Goal: Task Accomplishment & Management: Manage account settings

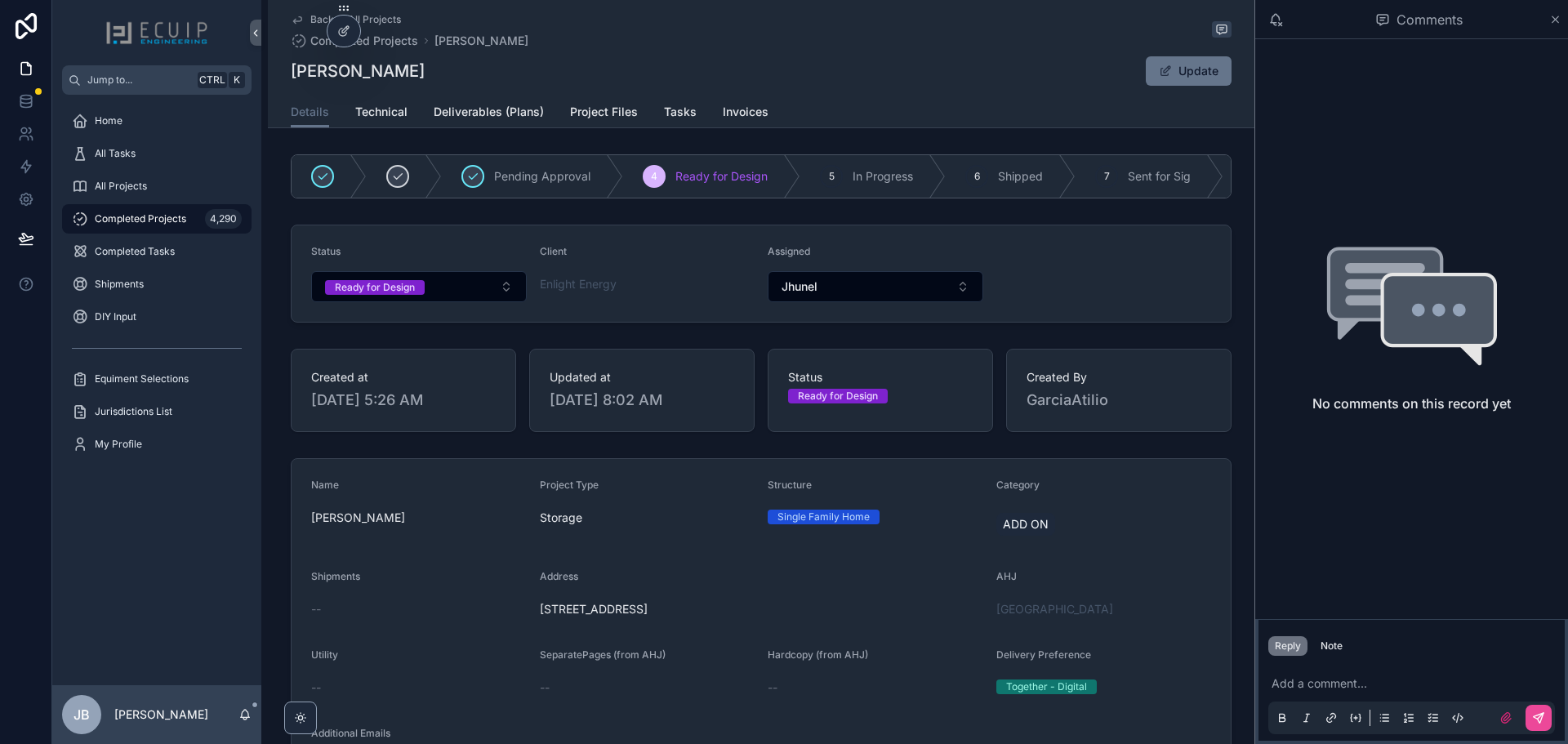
scroll to position [572, 0]
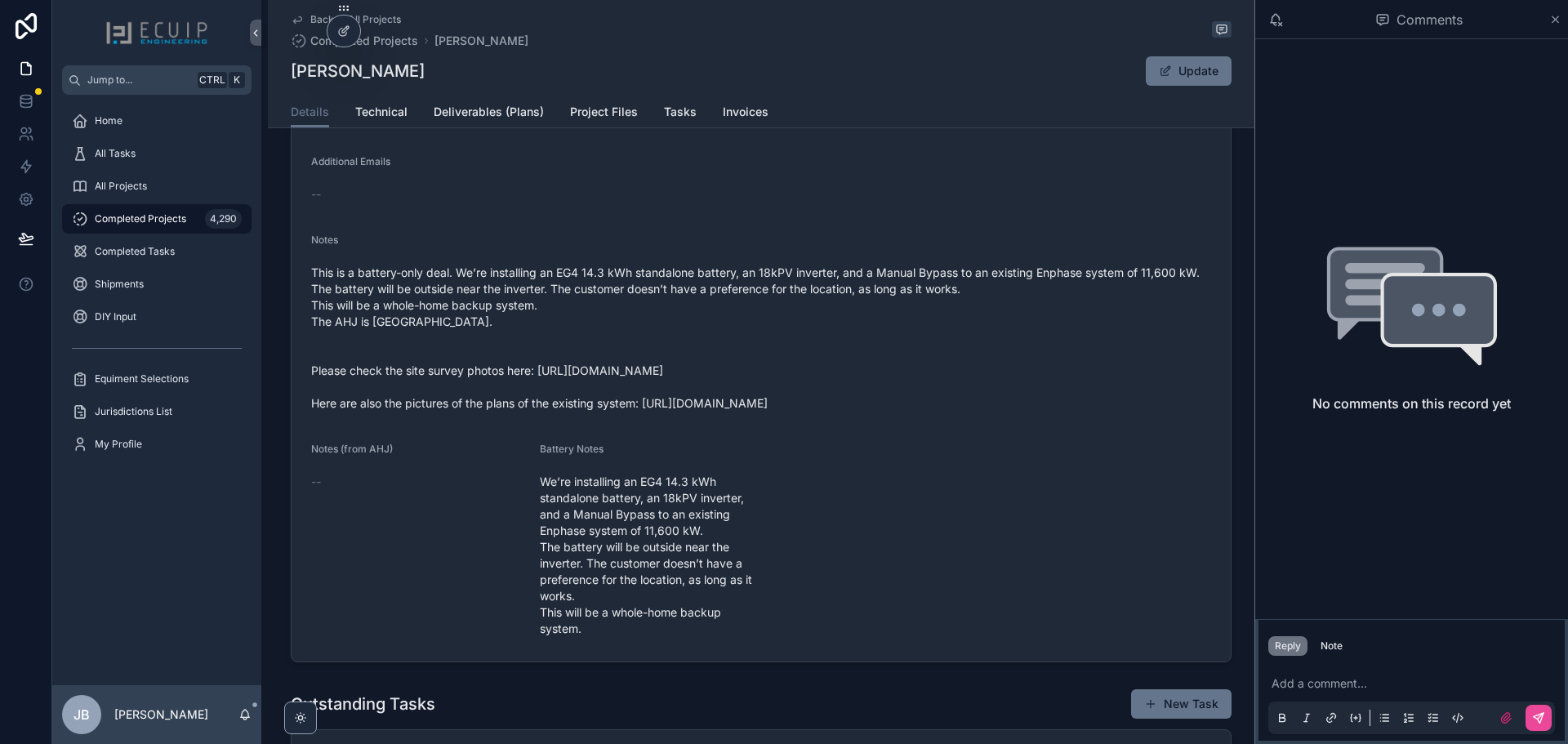
click at [372, 73] on div "Diana Park Update" at bounding box center [762, 71] width 941 height 31
drag, startPoint x: 378, startPoint y: 72, endPoint x: 303, endPoint y: 77, distance: 75.2
click at [292, 77] on div "Diana Park Update" at bounding box center [762, 71] width 941 height 31
copy h1 "[PERSON_NAME]"
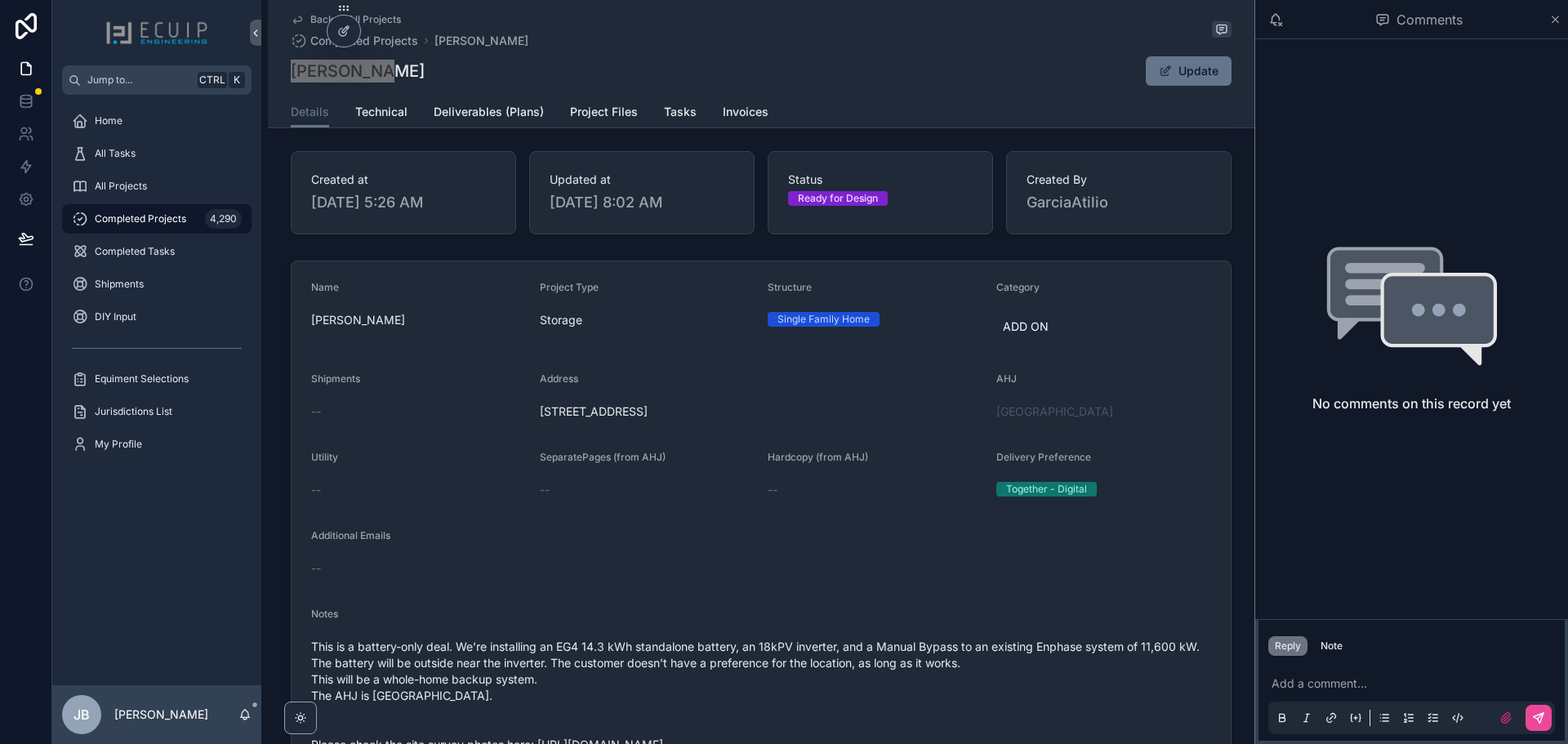
scroll to position [0, 0]
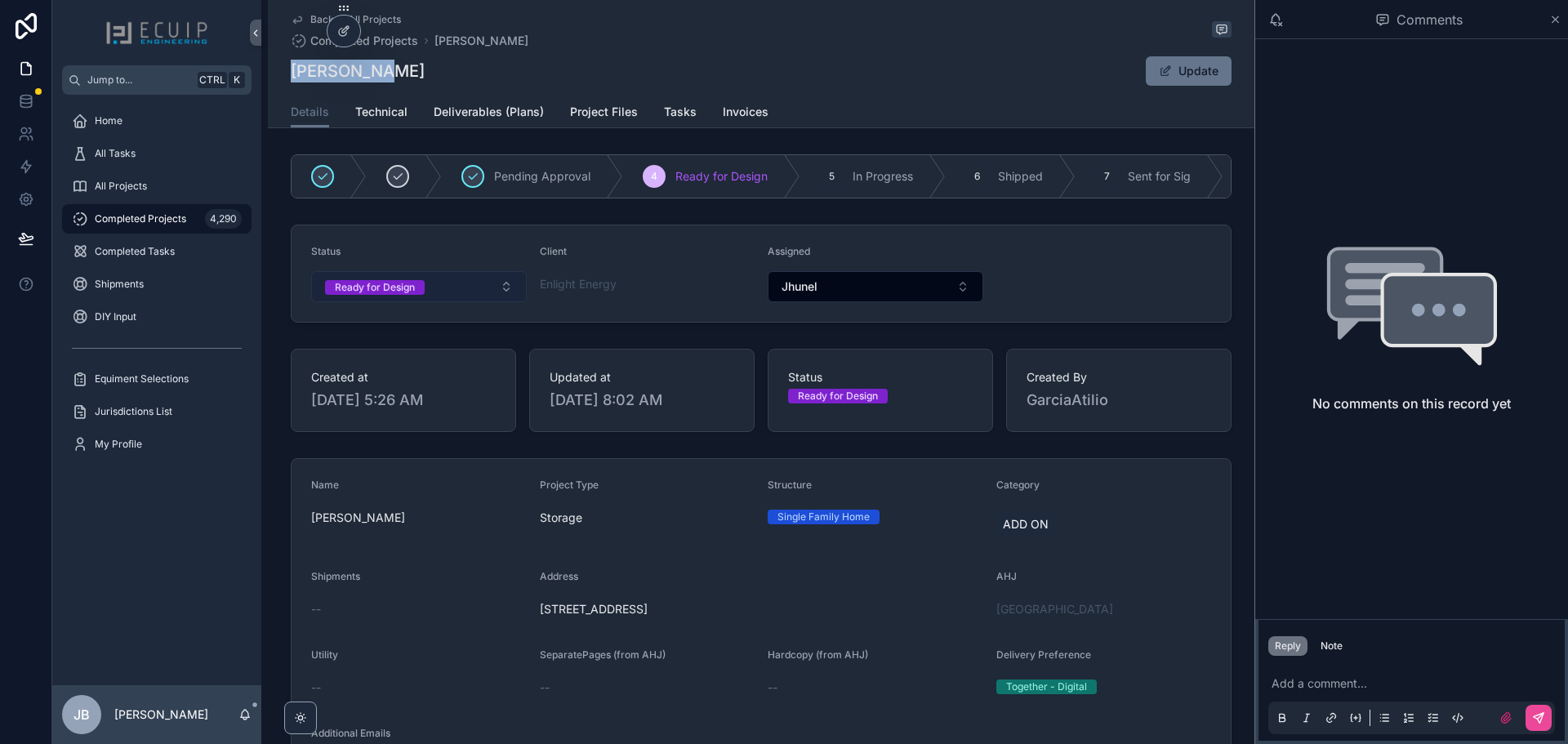
click at [390, 295] on div "Ready for Design" at bounding box center [375, 288] width 80 height 15
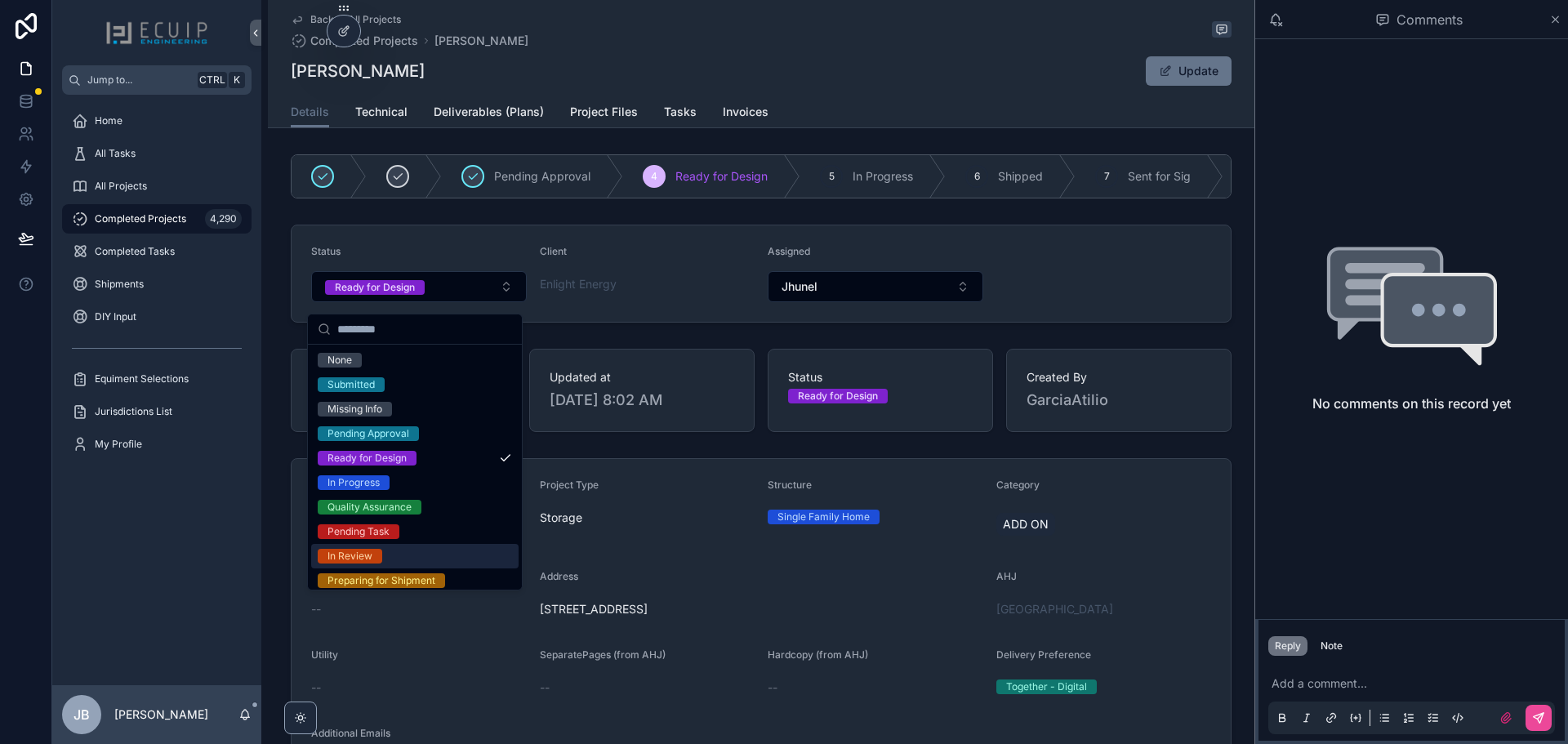
drag, startPoint x: 371, startPoint y: 552, endPoint x: 399, endPoint y: 249, distance: 304.3
click at [369, 553] on div "In Review" at bounding box center [350, 556] width 45 height 15
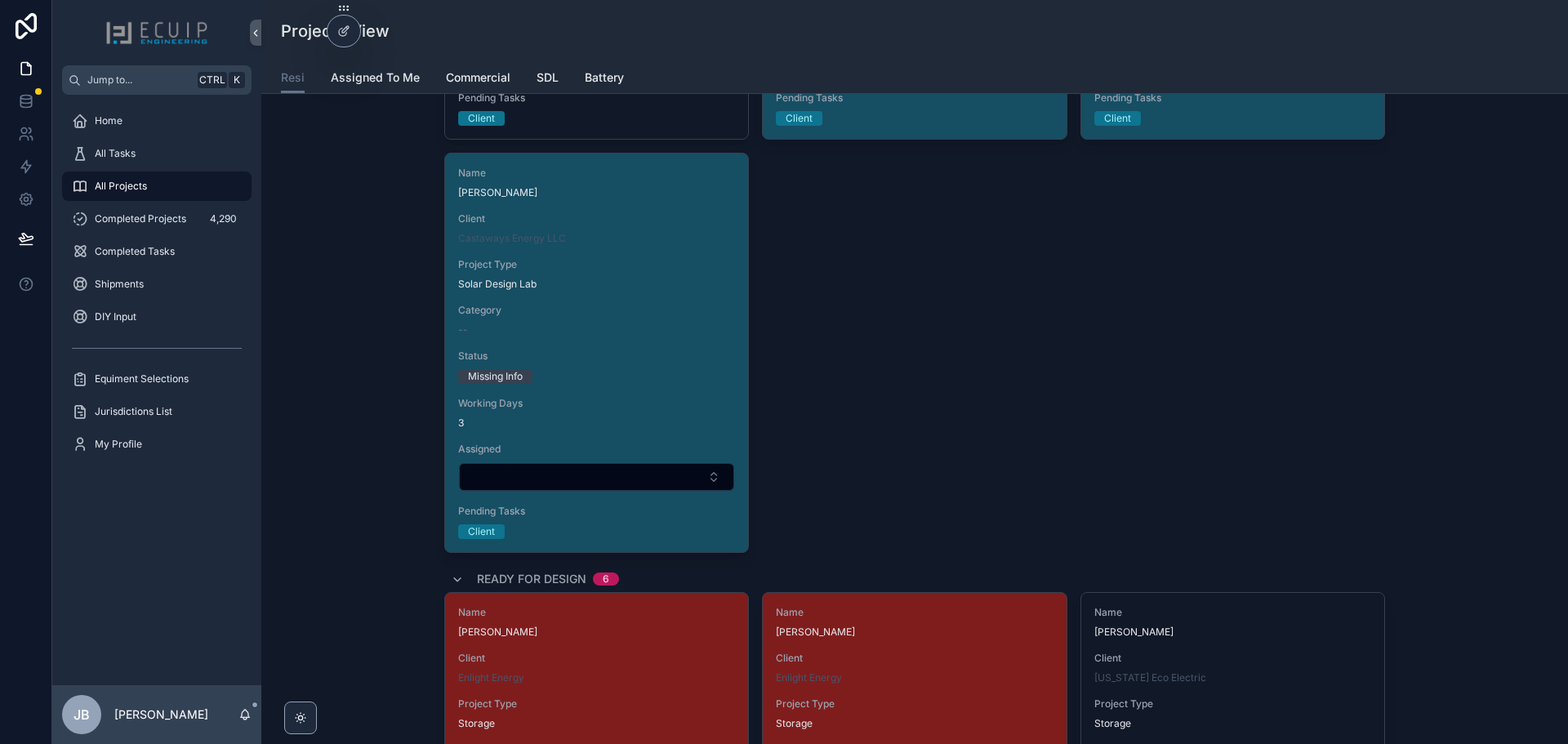
scroll to position [2123, 0]
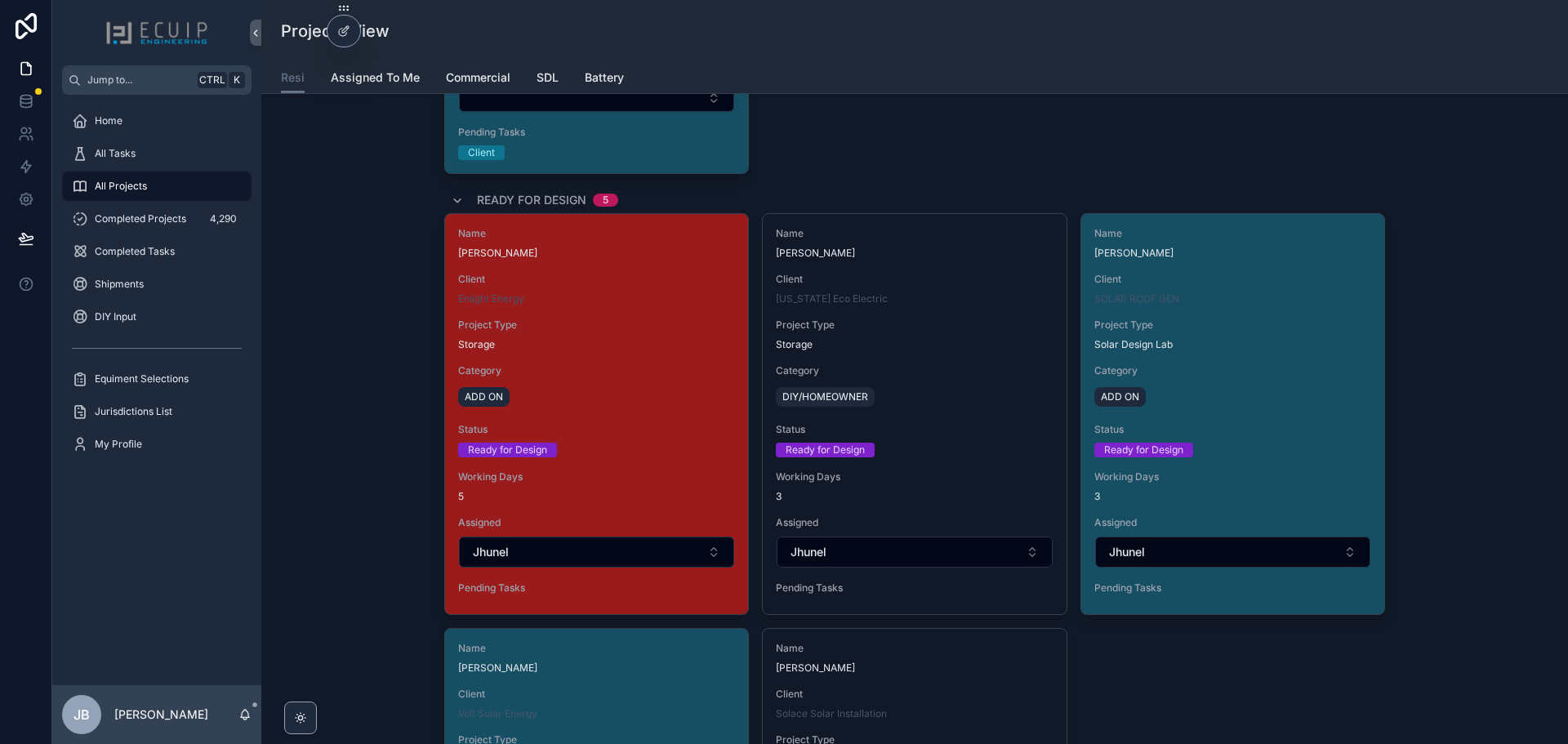
click at [623, 363] on div "Name [PERSON_NAME] Client Enlight Energy Project Type Storage Category ADD ON S…" at bounding box center [596, 413] width 303 height 400
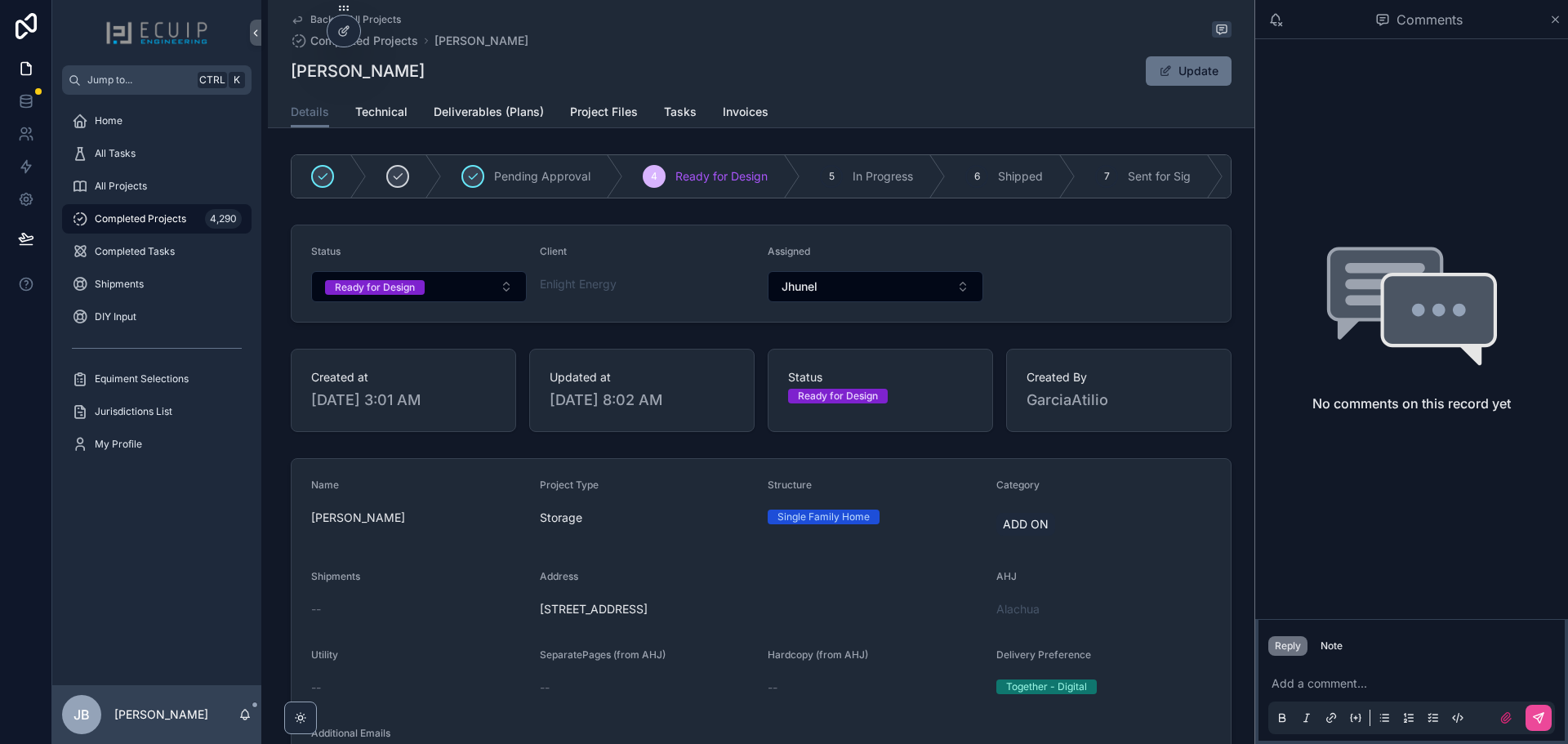
drag, startPoint x: 443, startPoint y: 70, endPoint x: 283, endPoint y: 82, distance: 160.4
click at [283, 82] on div "Back to All Projects Completed Projects [PERSON_NAME] [PERSON_NAME] Update Deta…" at bounding box center [761, 64] width 987 height 128
copy h1 "[PERSON_NAME]"
click at [414, 295] on span "Ready for Design" at bounding box center [375, 288] width 100 height 15
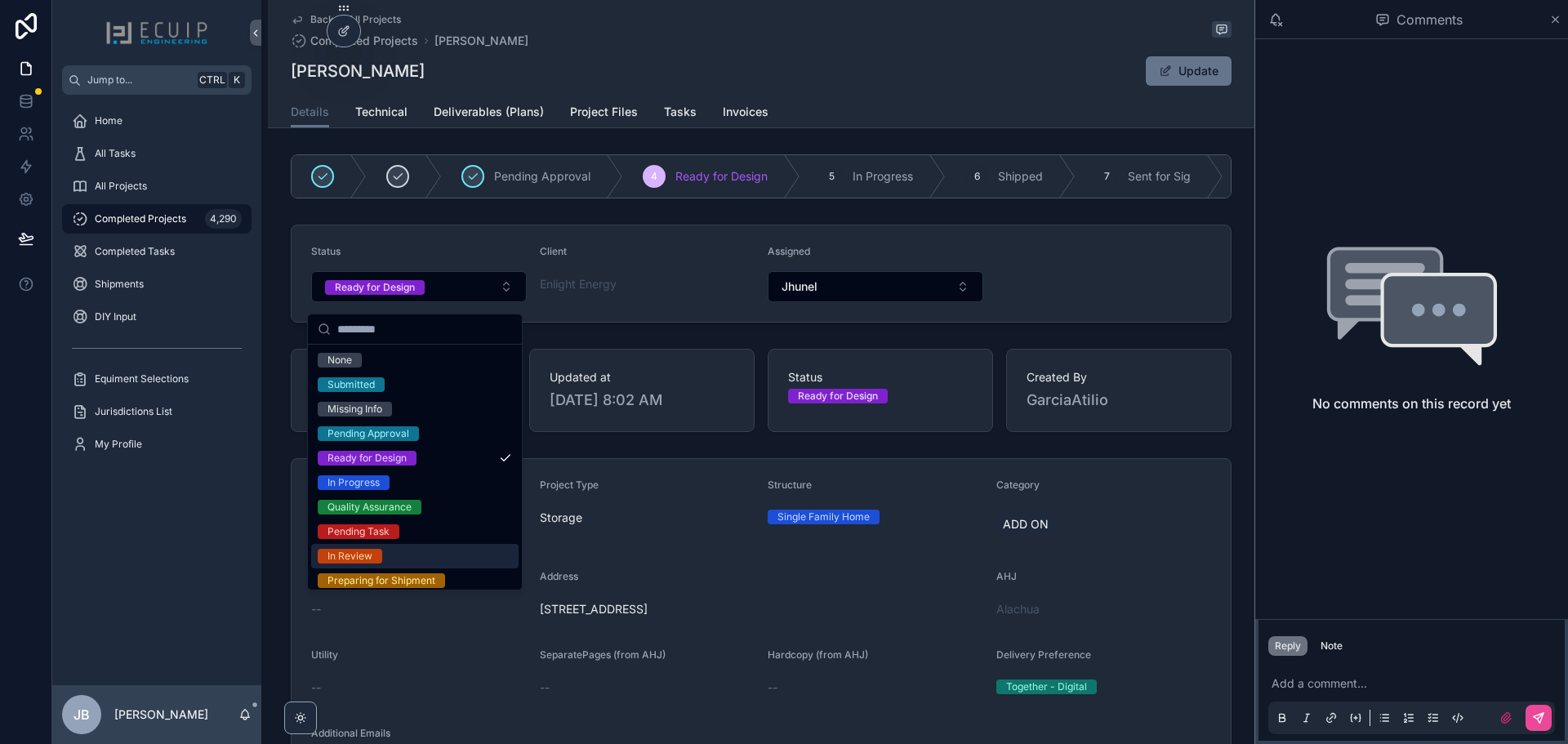
click at [361, 548] on div "In Review" at bounding box center [415, 555] width 208 height 24
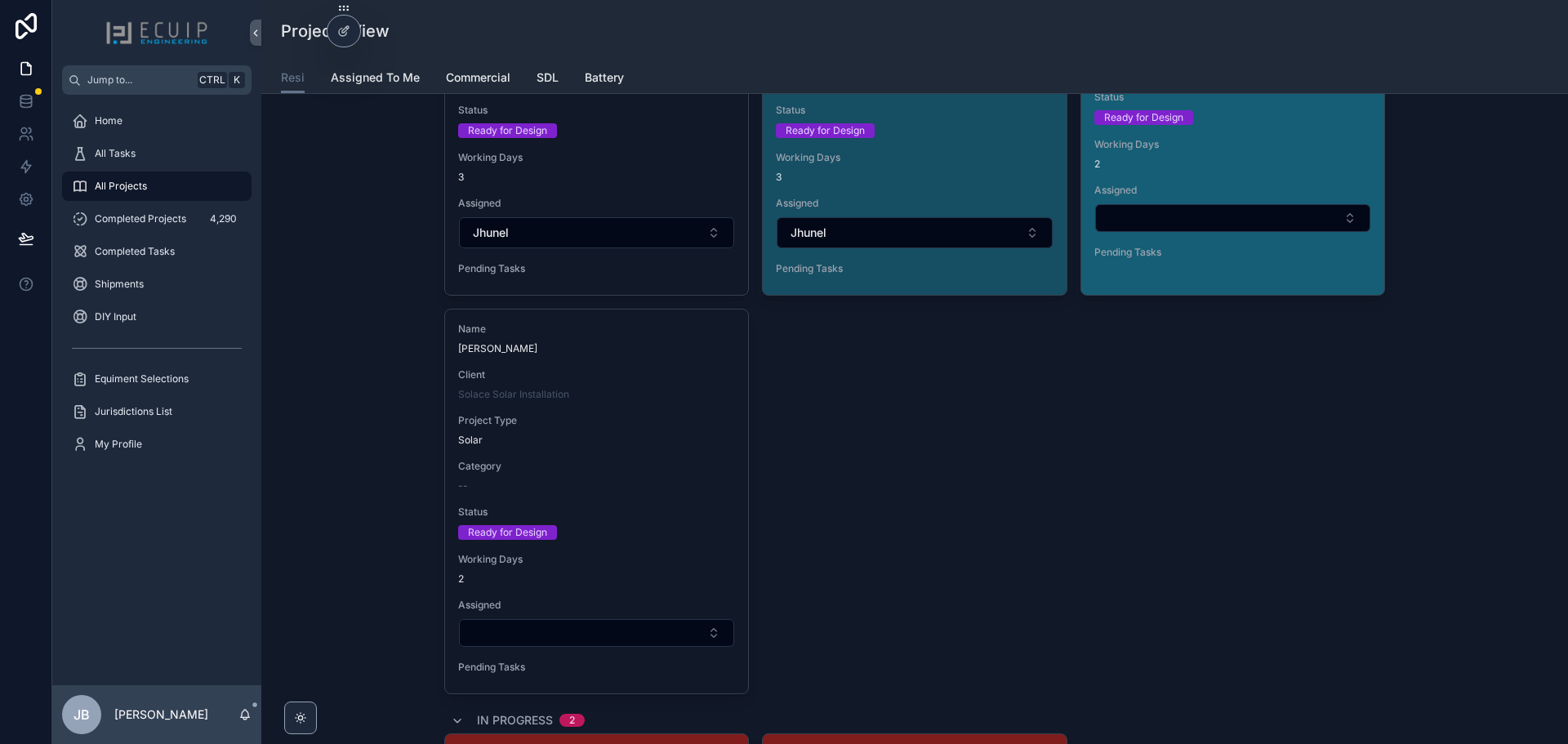
scroll to position [2450, 0]
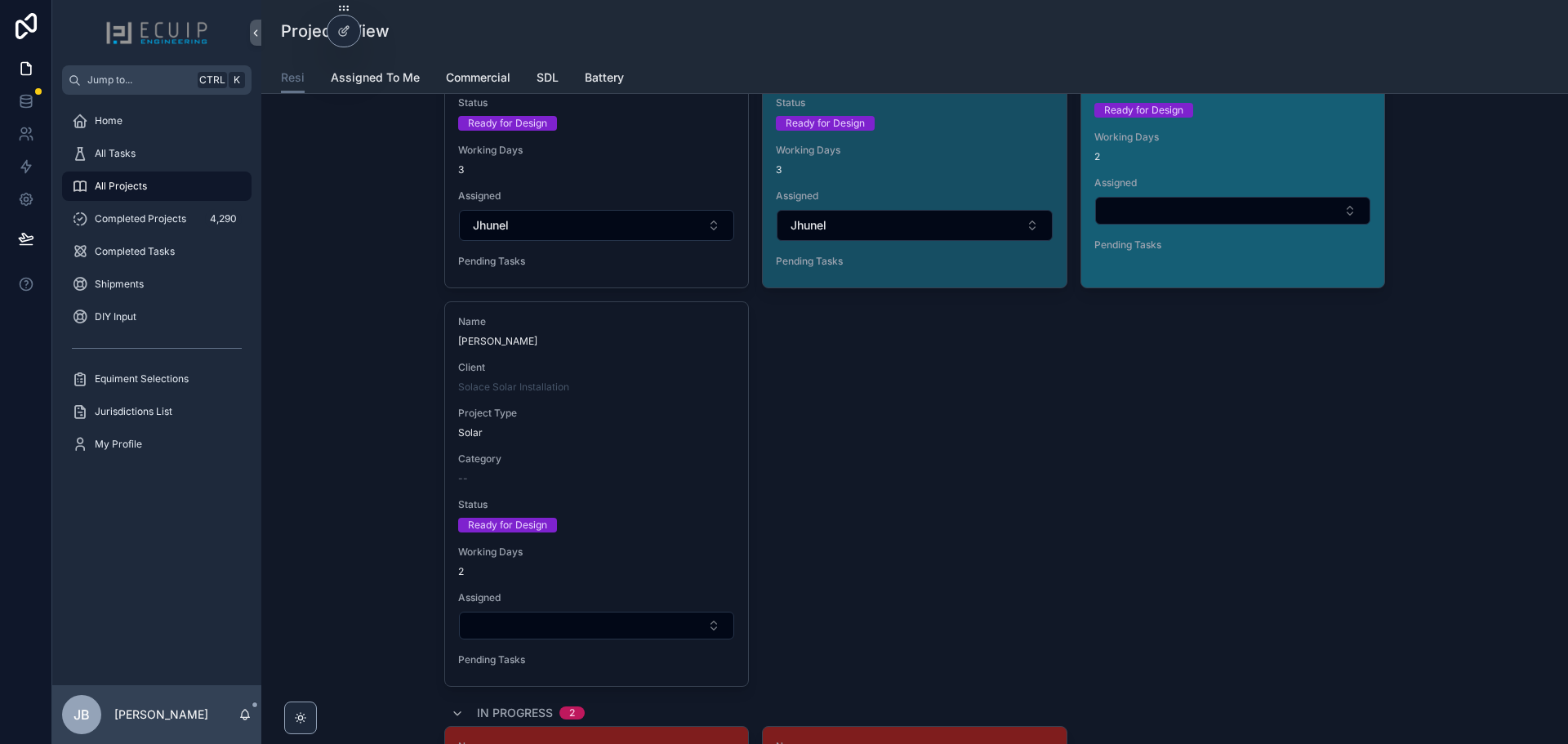
click at [1253, 148] on div "Working Days 2" at bounding box center [1232, 146] width 277 height 32
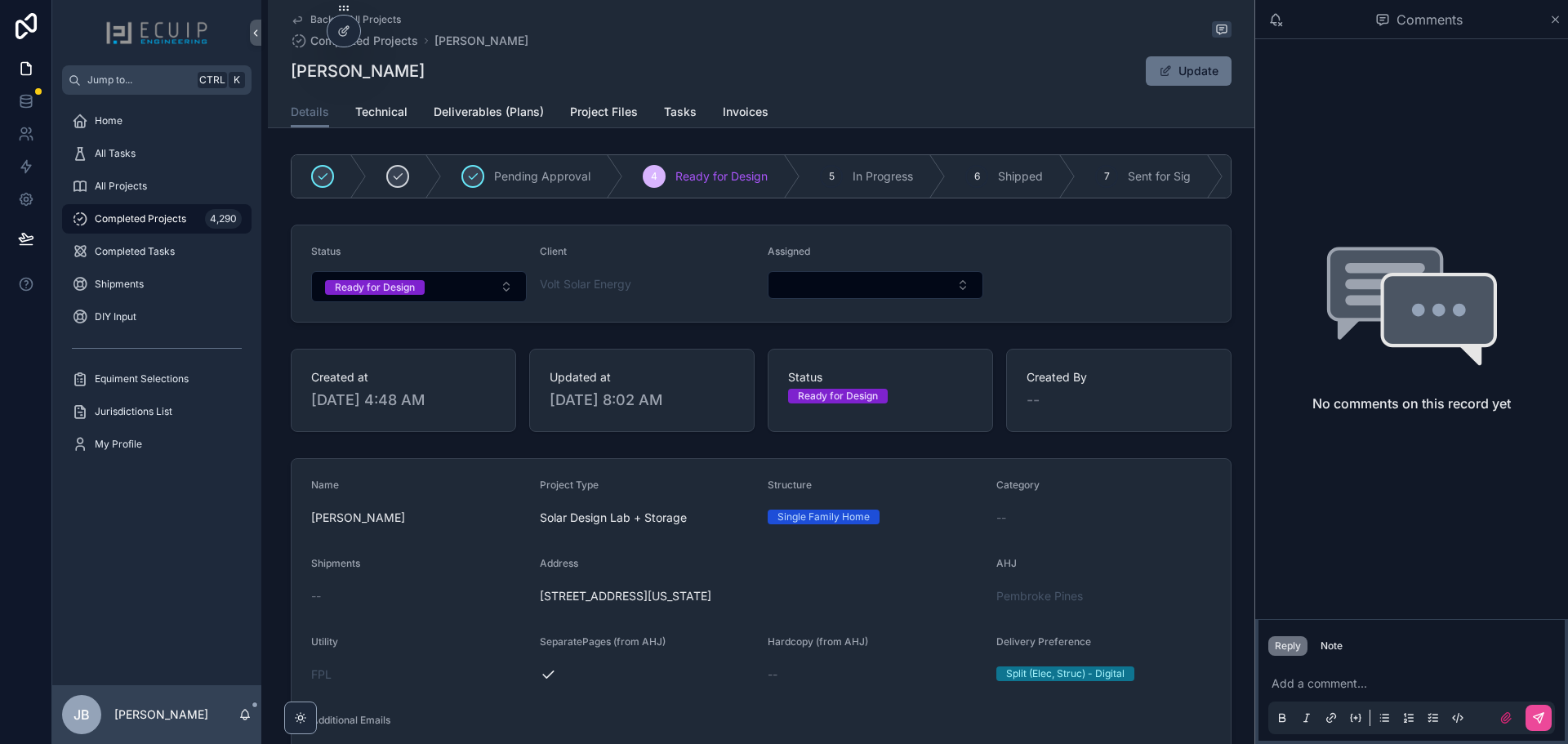
drag, startPoint x: 444, startPoint y: 72, endPoint x: 284, endPoint y: 80, distance: 160.2
click at [284, 80] on div "Back to All Projects Completed Projects Christopher Bickel Christopher Bickel U…" at bounding box center [761, 64] width 987 height 128
copy h1 "[PERSON_NAME]"
click at [427, 302] on button "Ready for Design" at bounding box center [418, 286] width 215 height 31
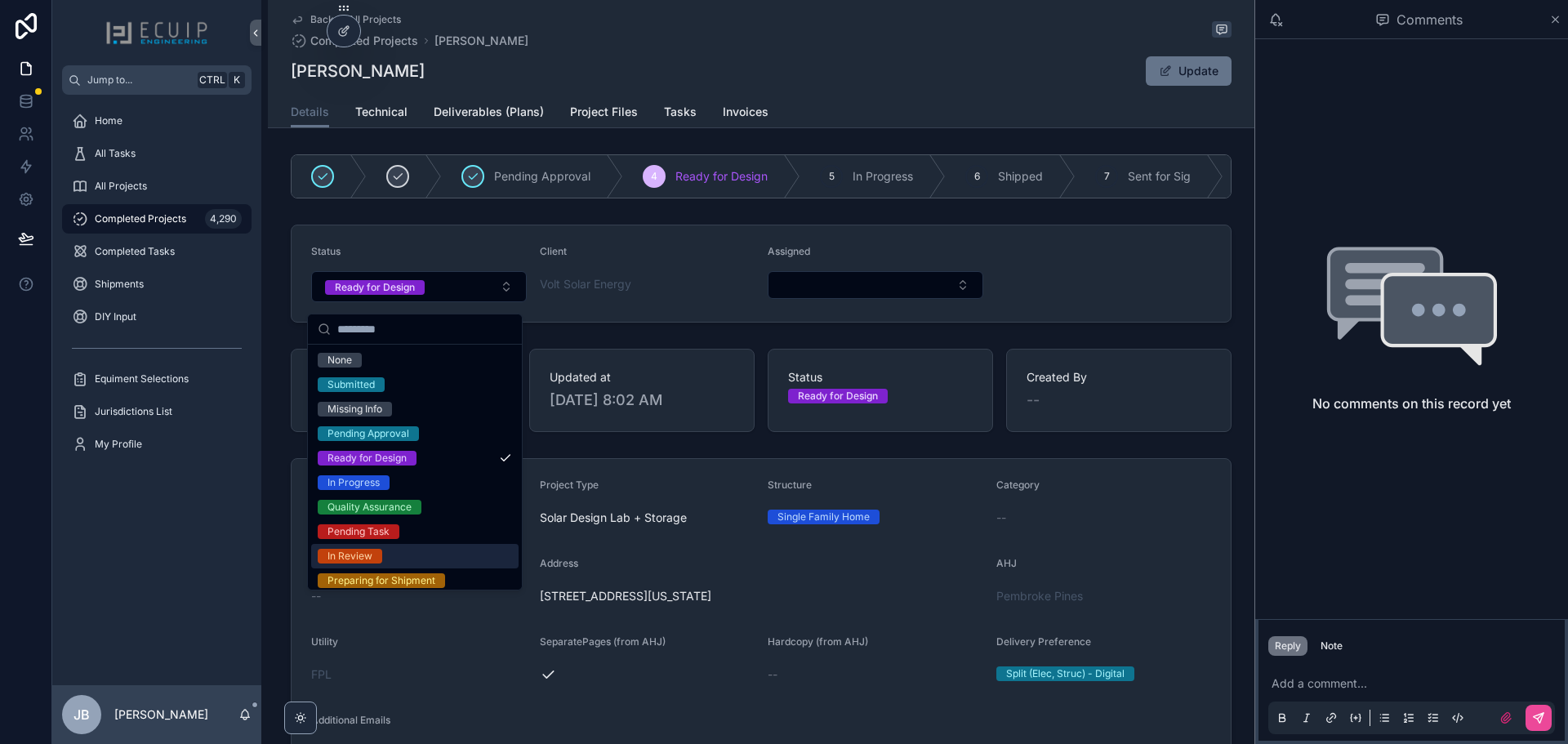
click at [392, 549] on div "In Review" at bounding box center [415, 555] width 208 height 24
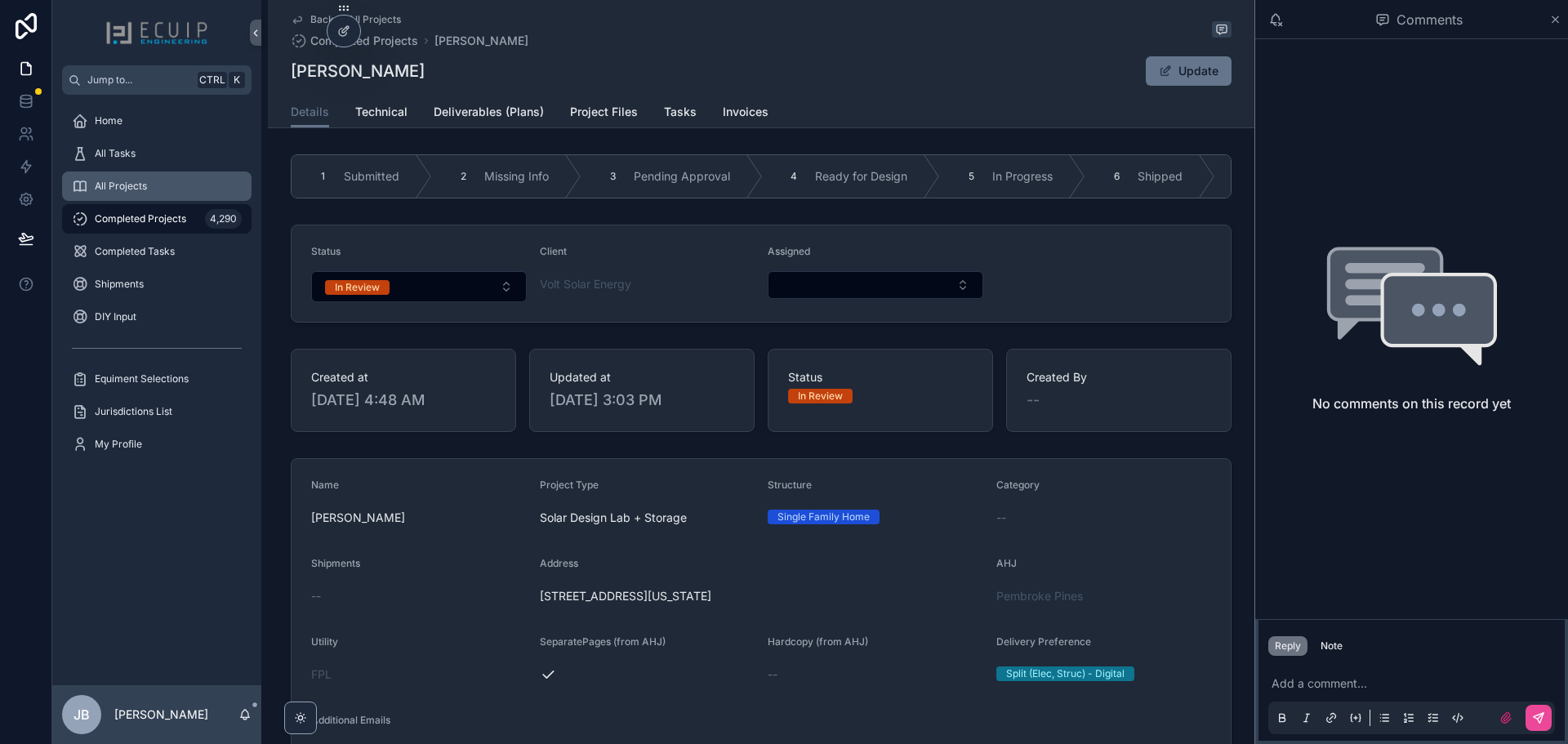
click at [150, 180] on div "All Projects" at bounding box center [156, 185] width 170 height 26
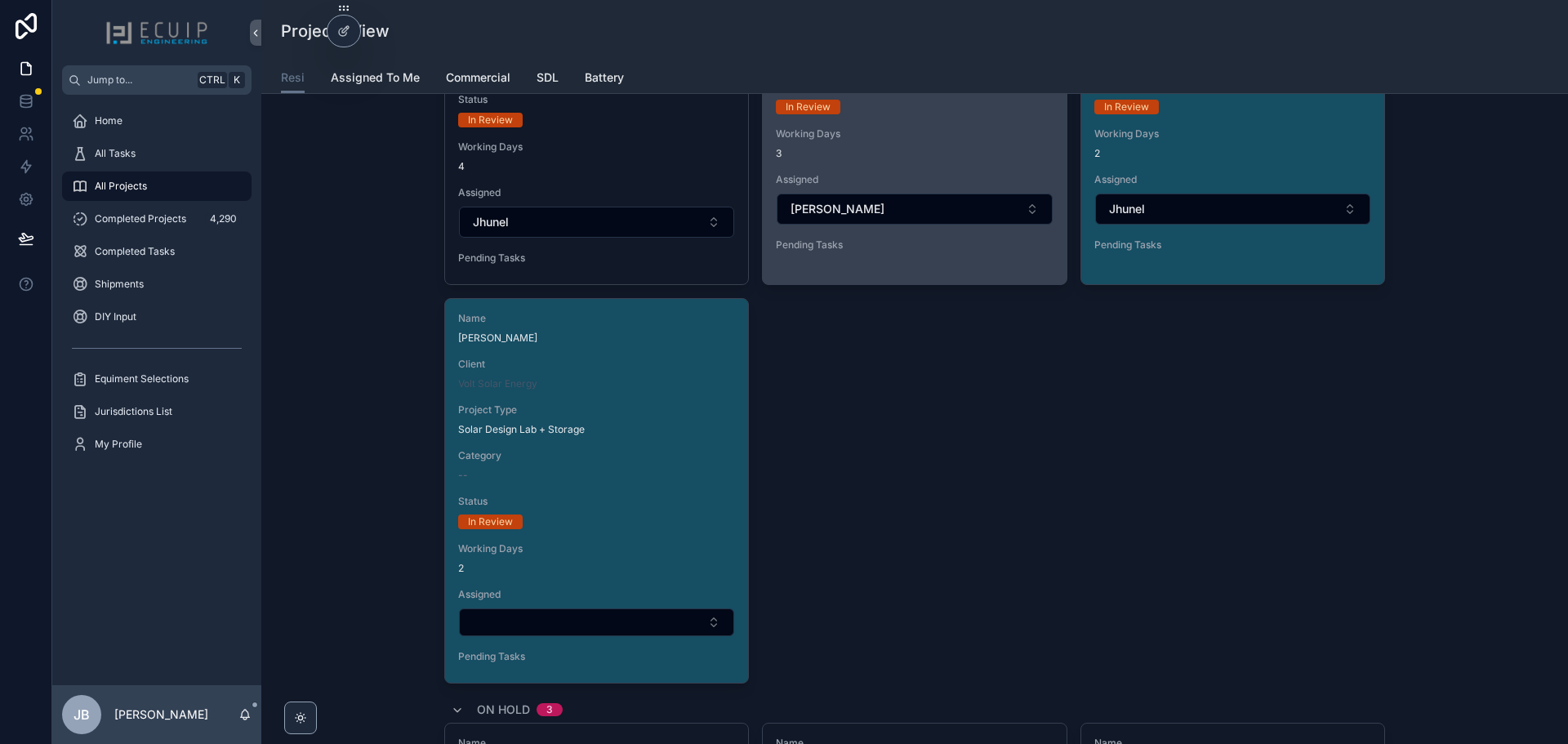
scroll to position [4573, 0]
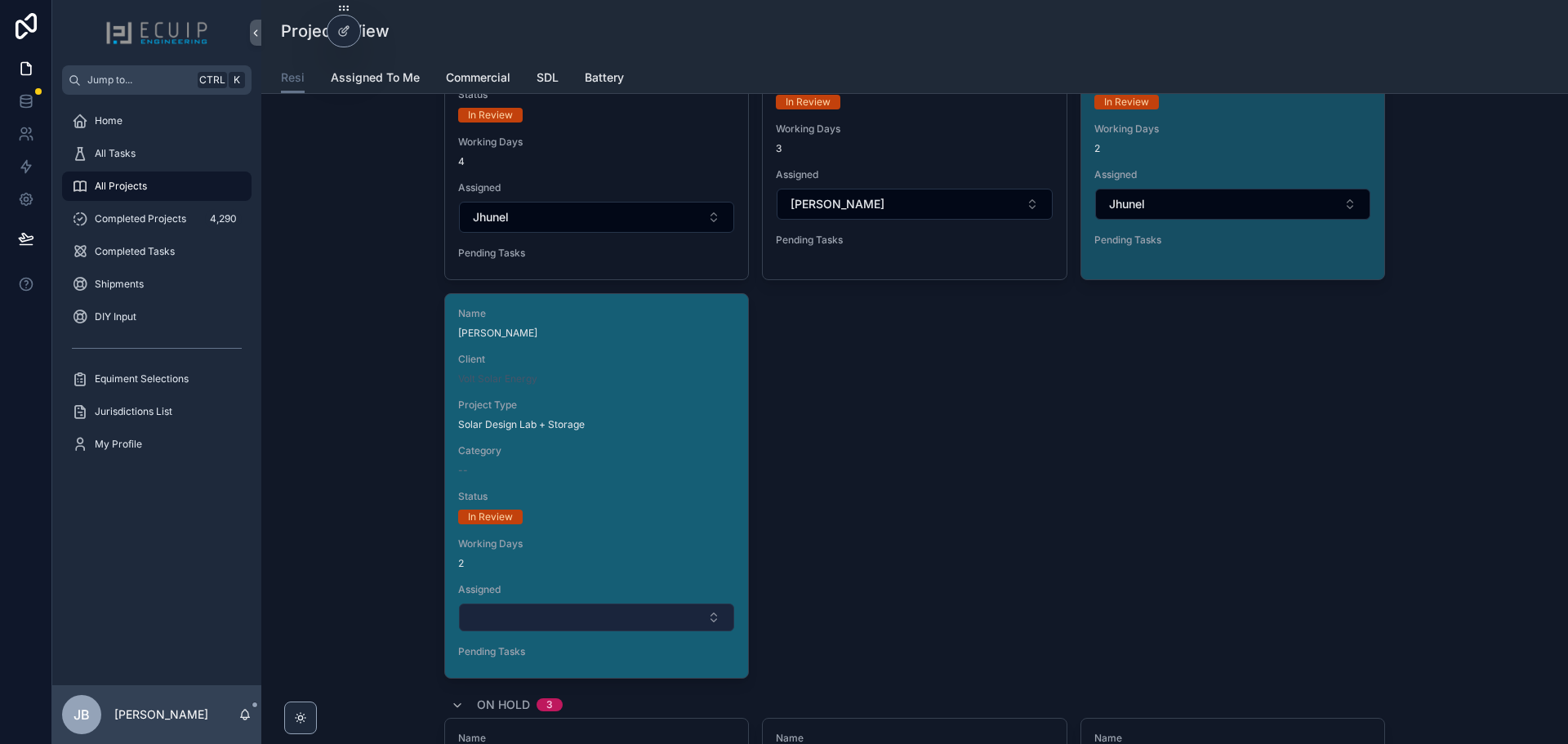
click at [631, 613] on button "Select Button" at bounding box center [596, 617] width 275 height 27
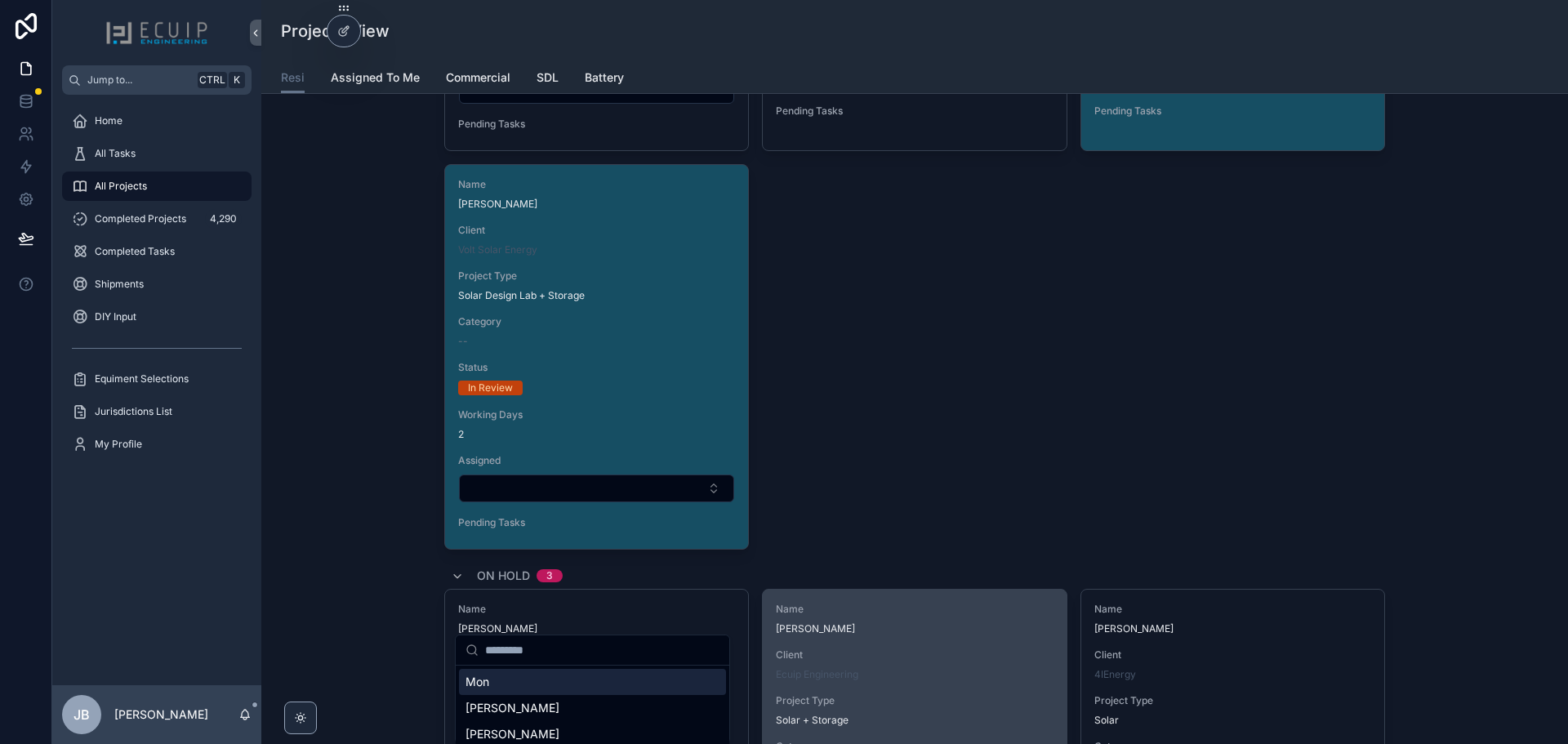
scroll to position [4736, 0]
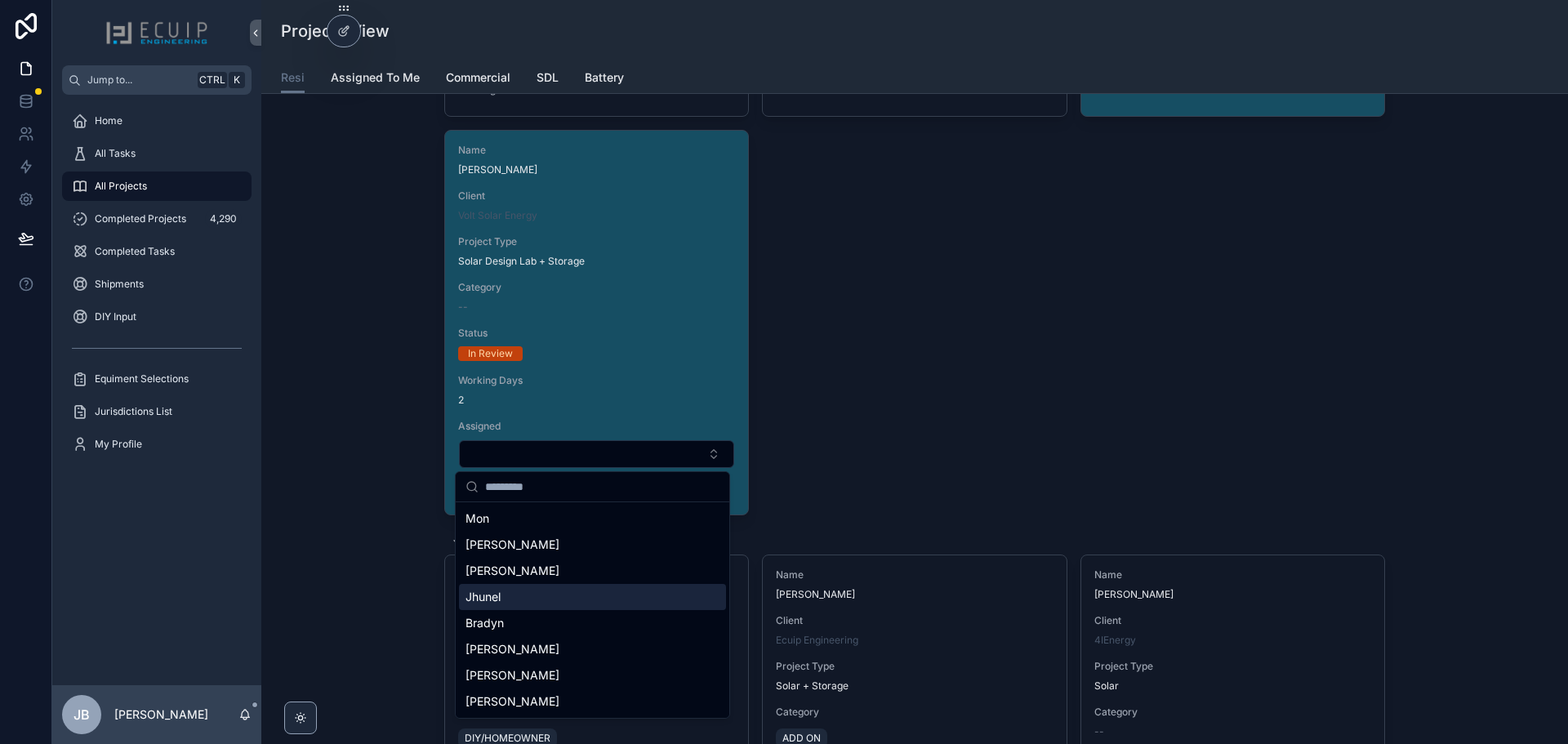
click at [540, 599] on div "Jhunel" at bounding box center [592, 596] width 267 height 26
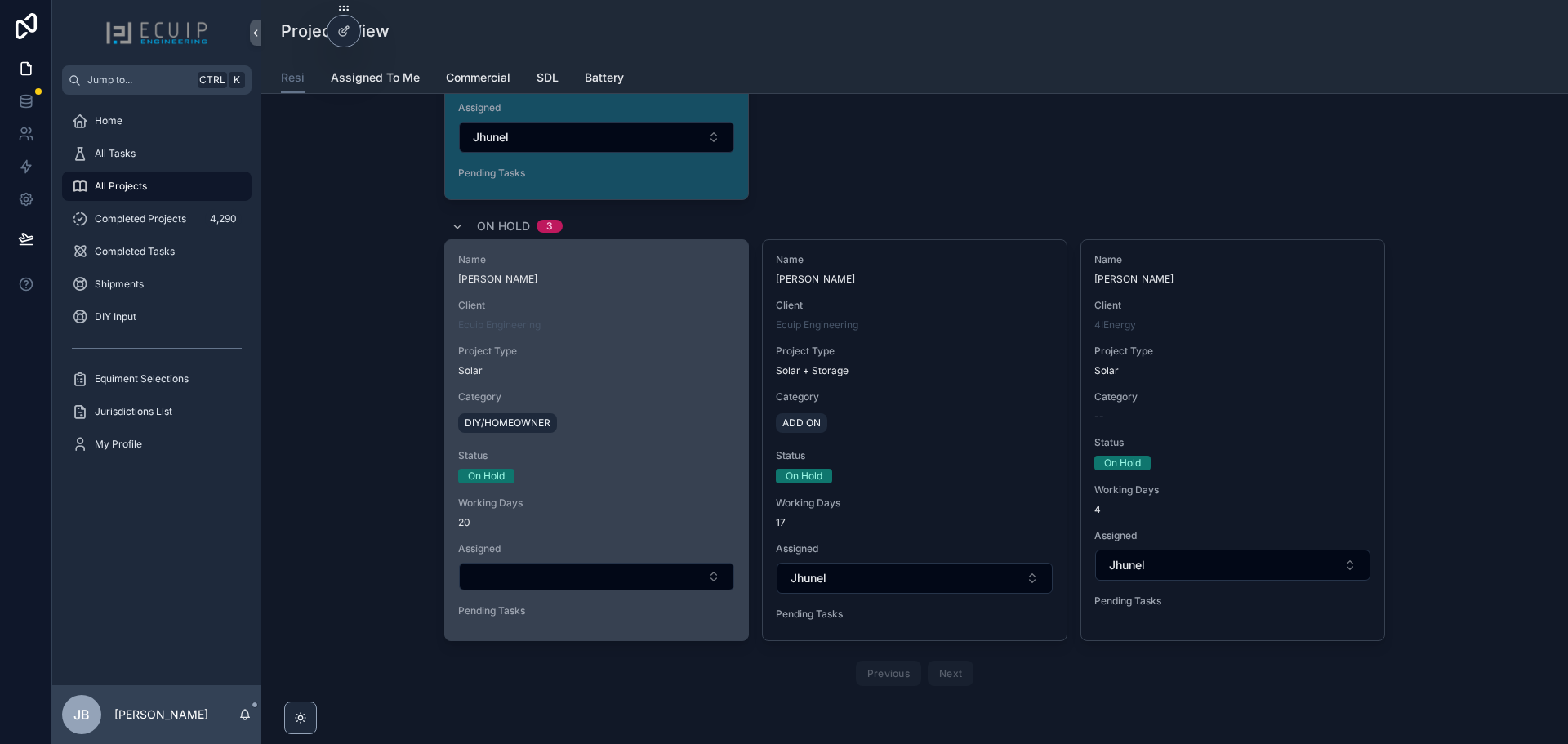
scroll to position [5063, 0]
